Goal: Information Seeking & Learning: Learn about a topic

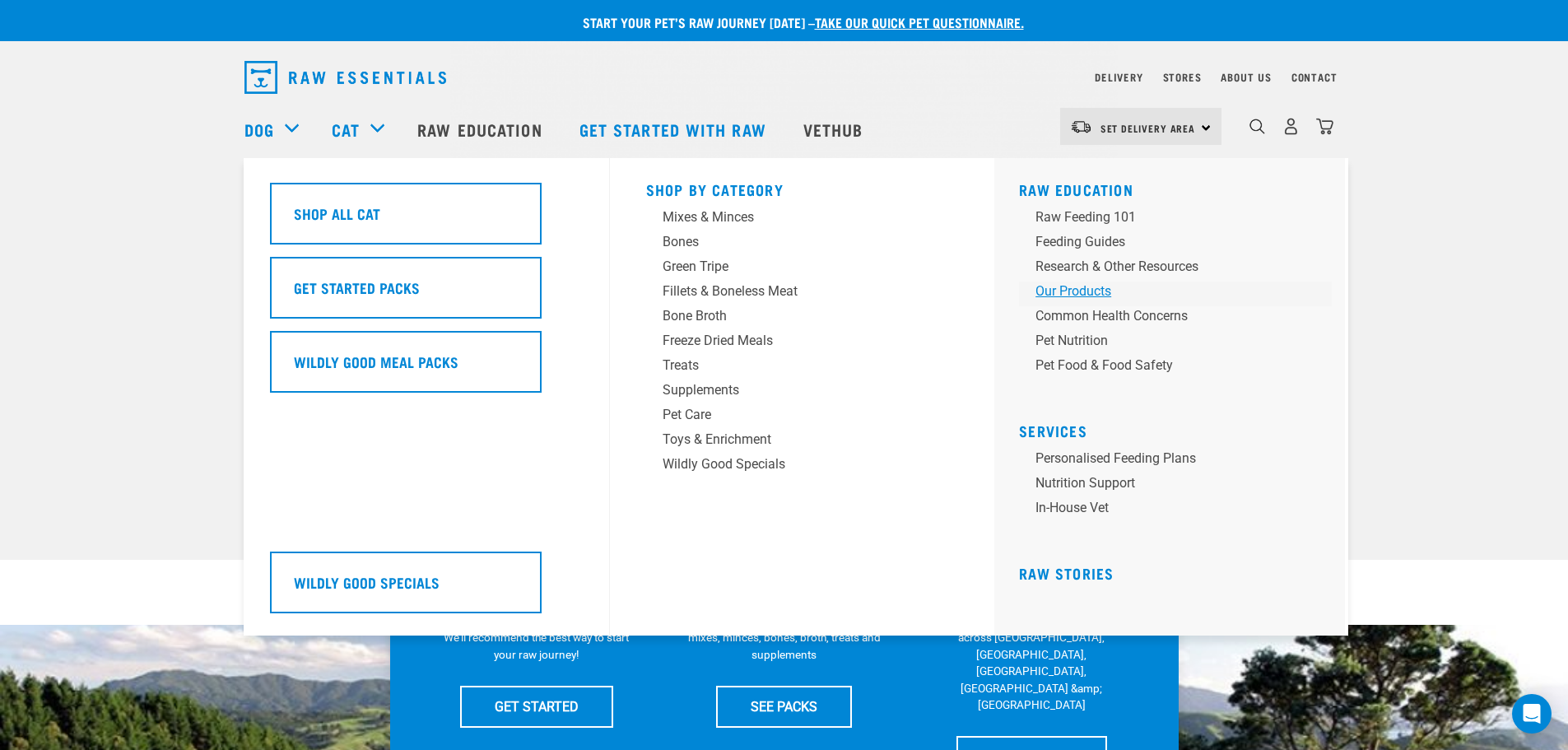
click at [1070, 295] on div "Our Products" at bounding box center [1164, 292] width 257 height 20
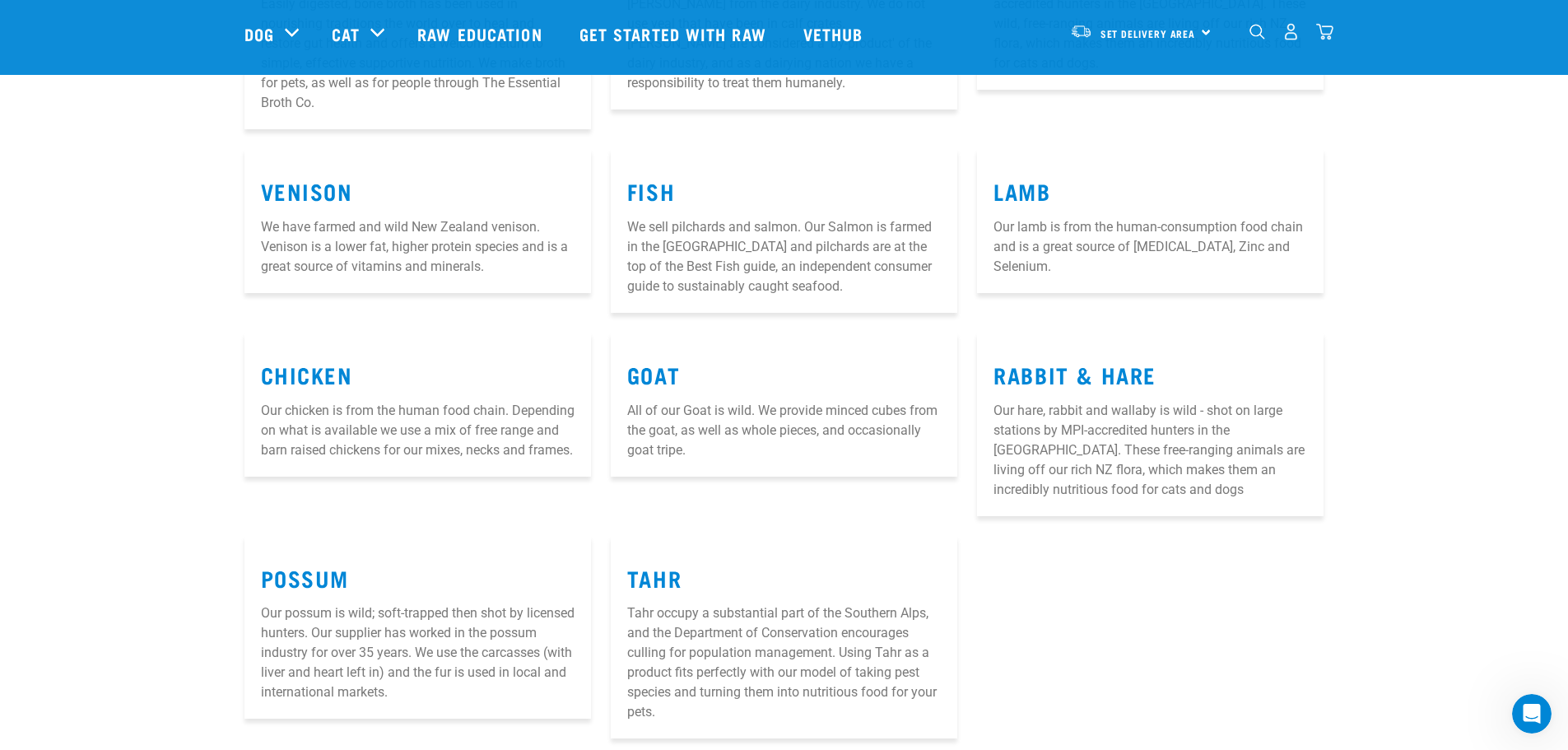
scroll to position [576, 0]
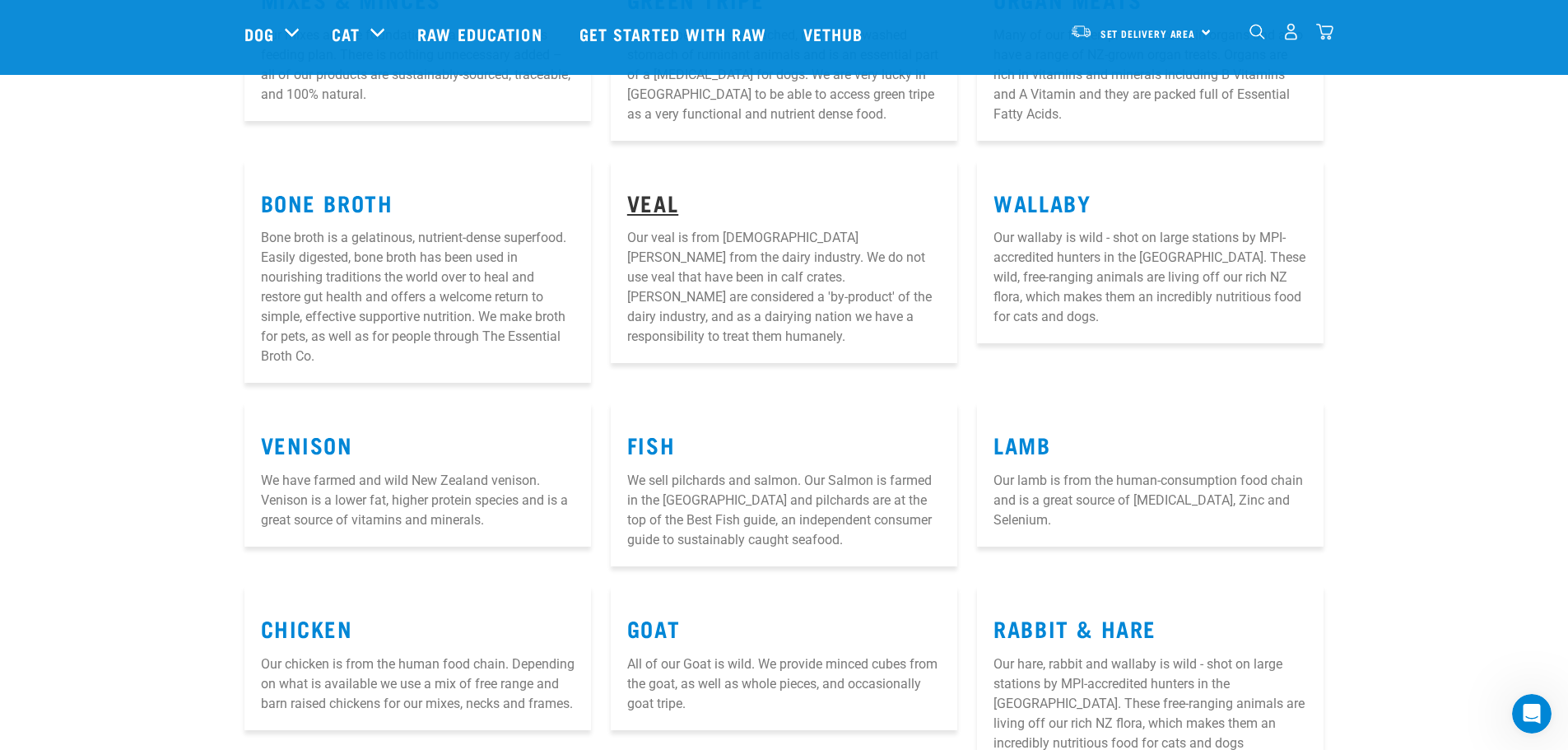
click at [652, 205] on link "Veal" at bounding box center [652, 202] width 51 height 12
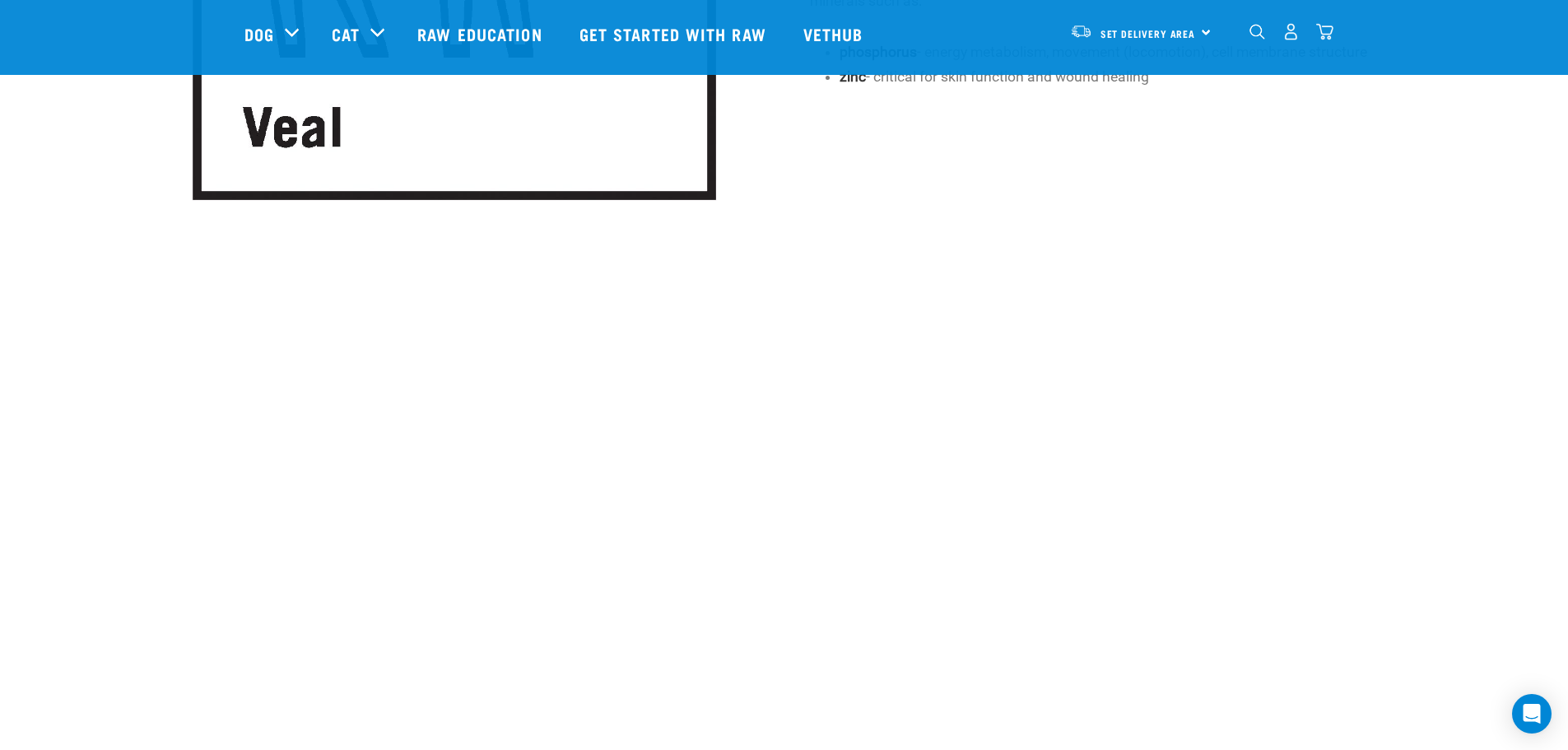
scroll to position [494, 0]
